Goal: Task Accomplishment & Management: Manage account settings

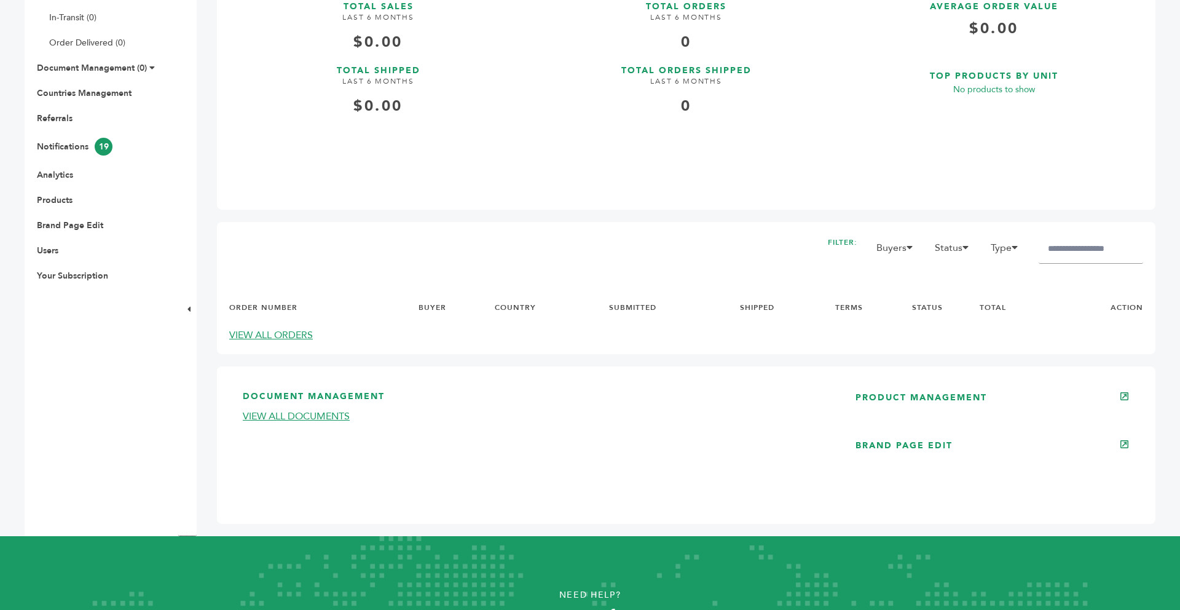
scroll to position [418, 0]
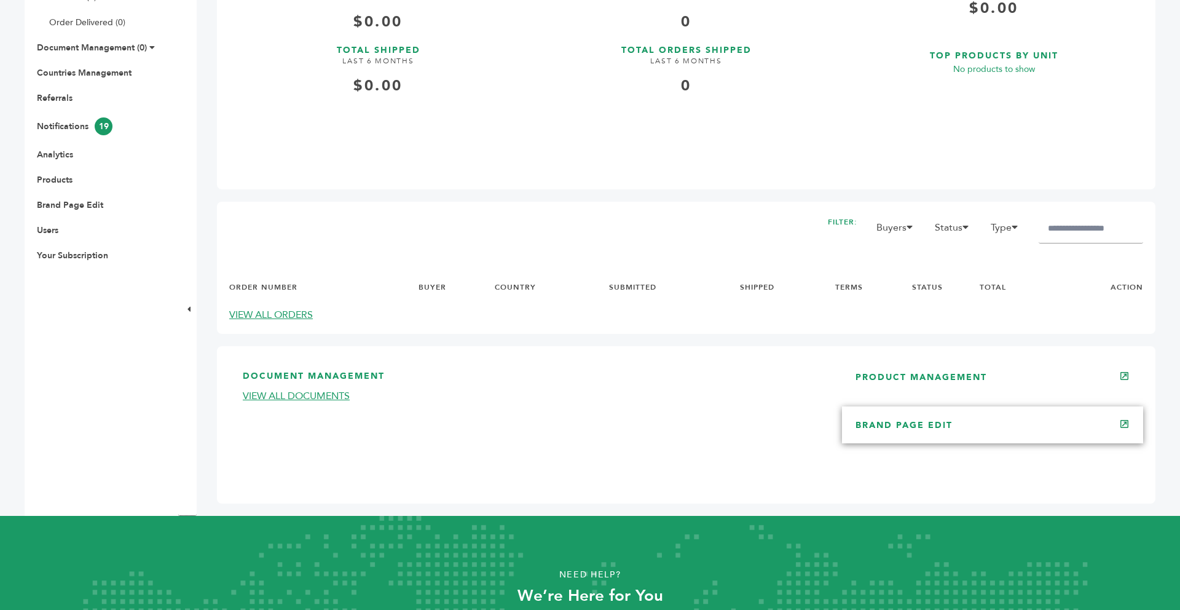
click at [906, 429] on link "BRAND PAGE EDIT" at bounding box center [904, 425] width 97 height 12
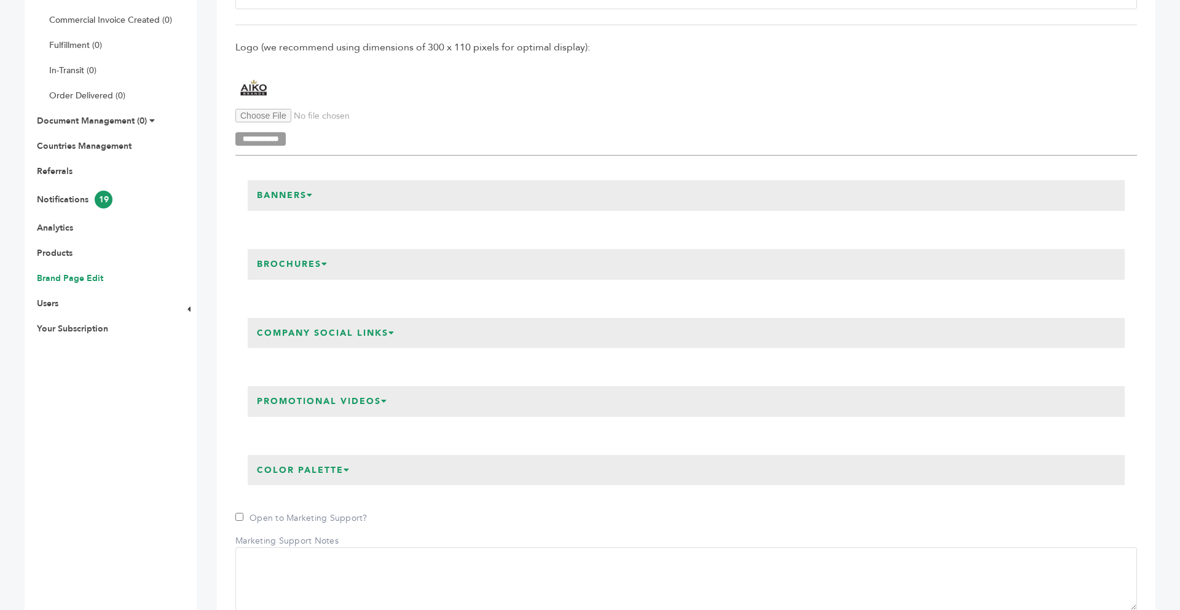
scroll to position [369, 0]
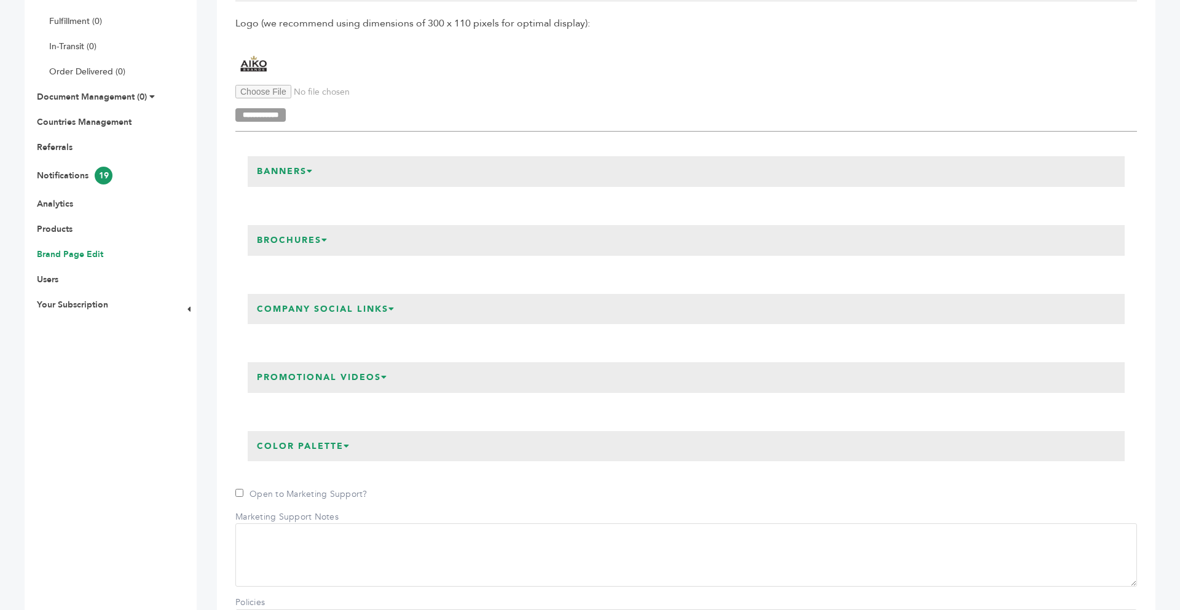
click at [384, 313] on h3 "Company Social Links" at bounding box center [326, 309] width 157 height 31
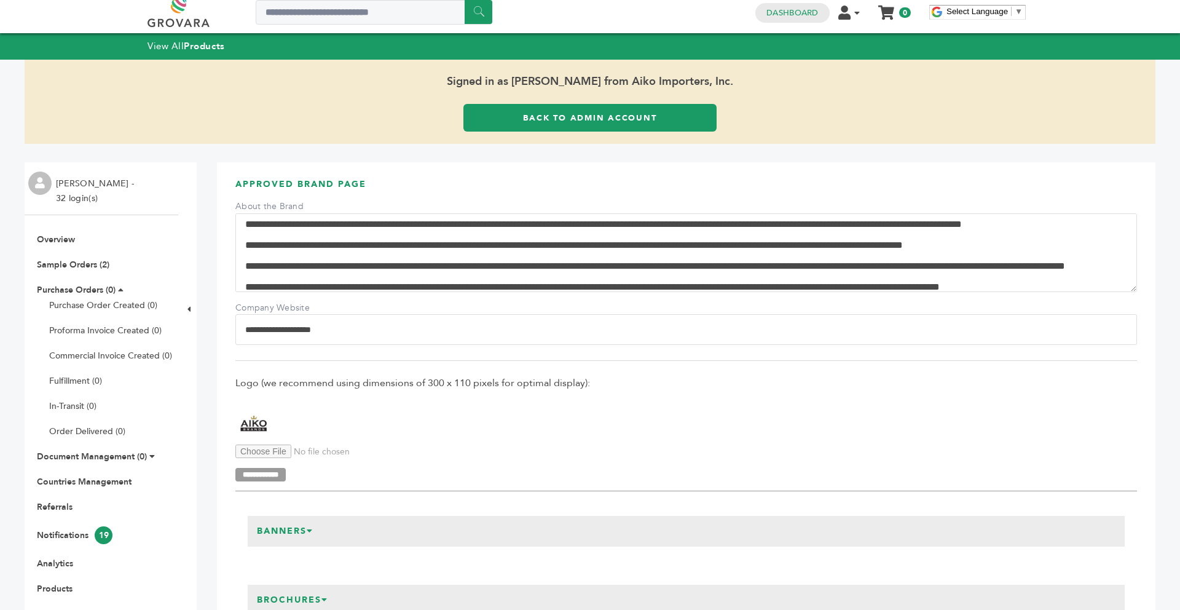
scroll to position [0, 0]
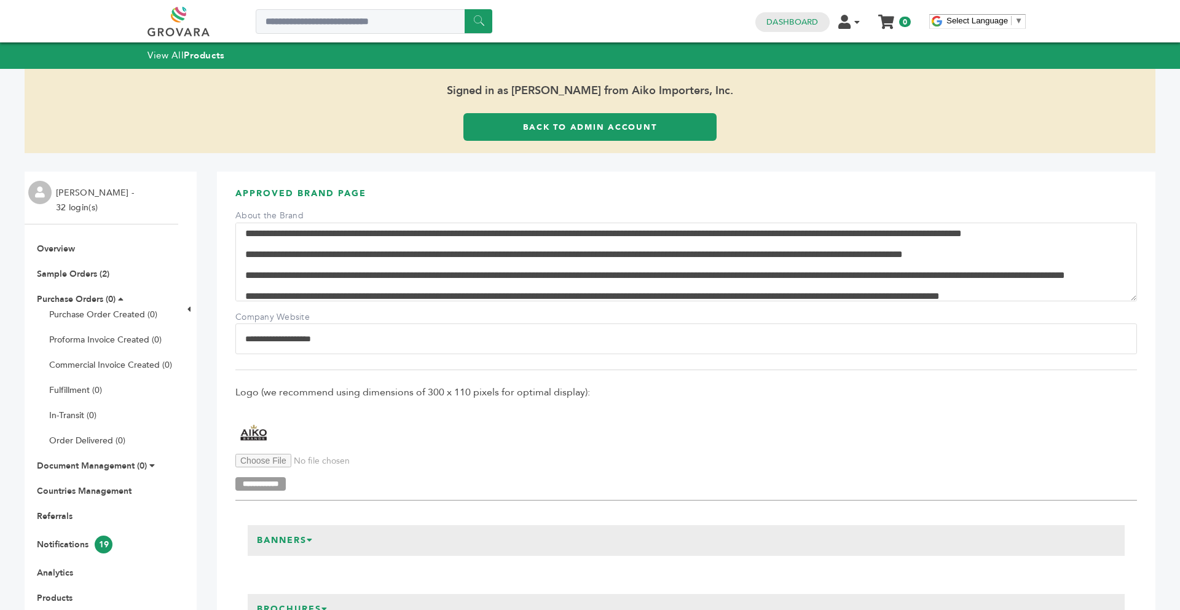
click at [570, 130] on link "Back to Admin Account" at bounding box center [589, 127] width 253 height 28
